Goal: Find specific page/section: Find specific page/section

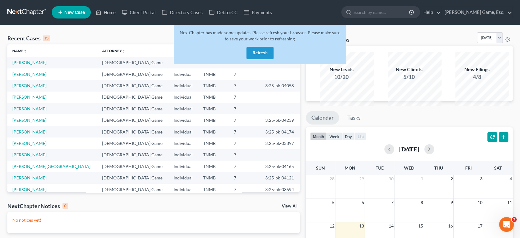
click at [253, 59] on button "Refresh" at bounding box center [259, 53] width 27 height 12
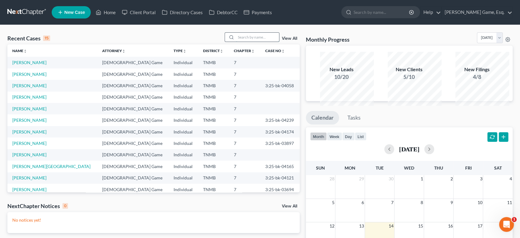
click at [236, 42] on input "search" at bounding box center [257, 37] width 43 height 9
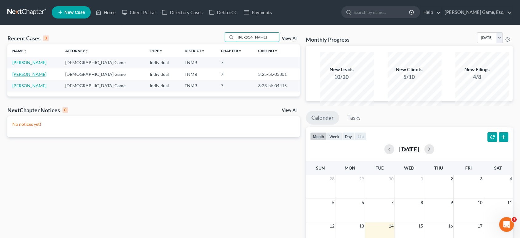
type input "[PERSON_NAME]"
click at [38, 77] on link "[PERSON_NAME]" at bounding box center [29, 73] width 34 height 5
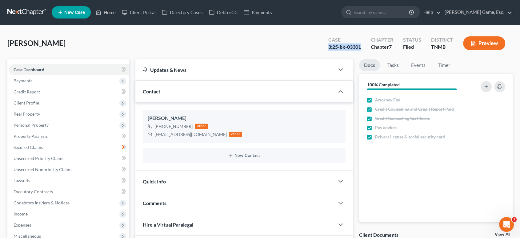
drag, startPoint x: 326, startPoint y: 58, endPoint x: 282, endPoint y: 59, distance: 43.7
click at [323, 53] on div "Case 3:25-bk-03301" at bounding box center [344, 44] width 42 height 18
copy div "3:25-bk-03301"
click at [119, 18] on link "Home" at bounding box center [106, 12] width 26 height 11
